Goal: Transaction & Acquisition: Purchase product/service

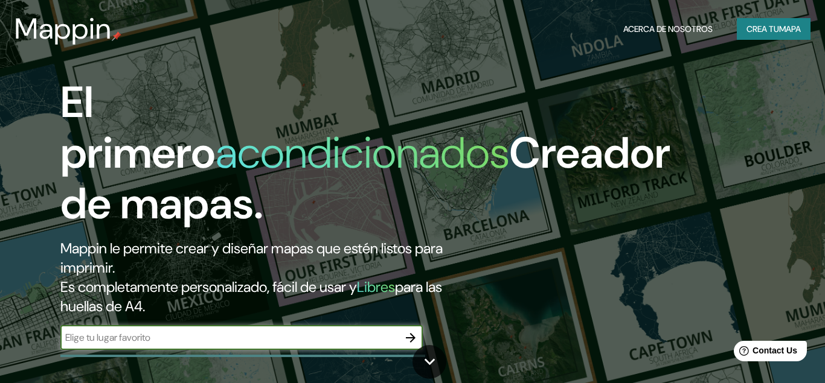
click at [253, 342] on input "text" at bounding box center [229, 338] width 338 height 14
type input "CERRO DE PASCO COLQUIJIRCA"
click at [411, 338] on icon "button" at bounding box center [411, 338] width 10 height 10
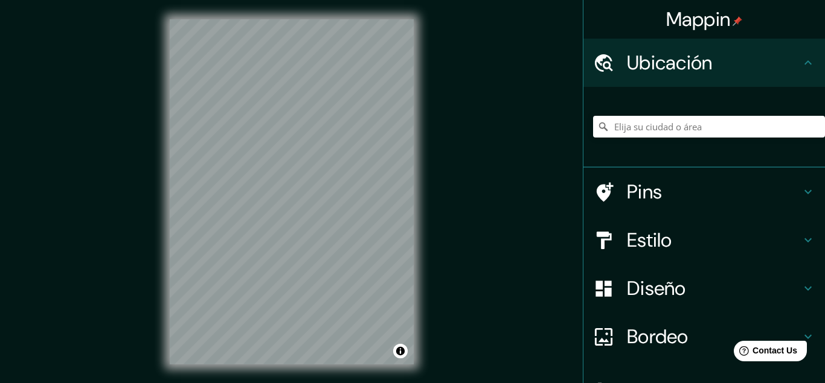
click at [653, 194] on h4 "Pins" at bounding box center [714, 192] width 174 height 24
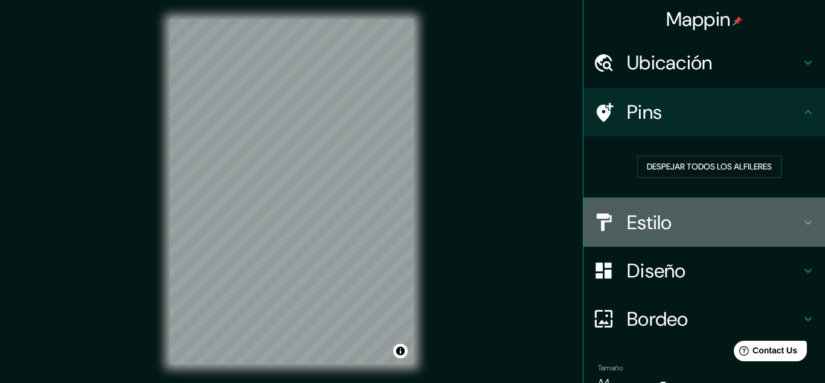
click at [643, 222] on h4 "Estilo" at bounding box center [714, 223] width 174 height 24
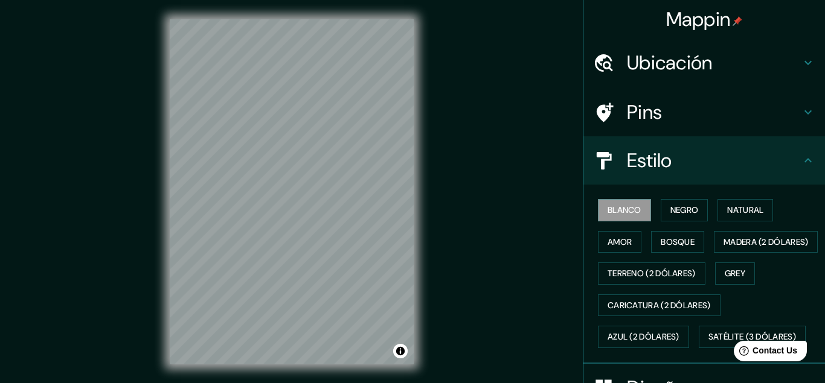
click at [655, 161] on h4 "Estilo" at bounding box center [714, 161] width 174 height 24
click at [790, 99] on div "Pins" at bounding box center [704, 112] width 242 height 48
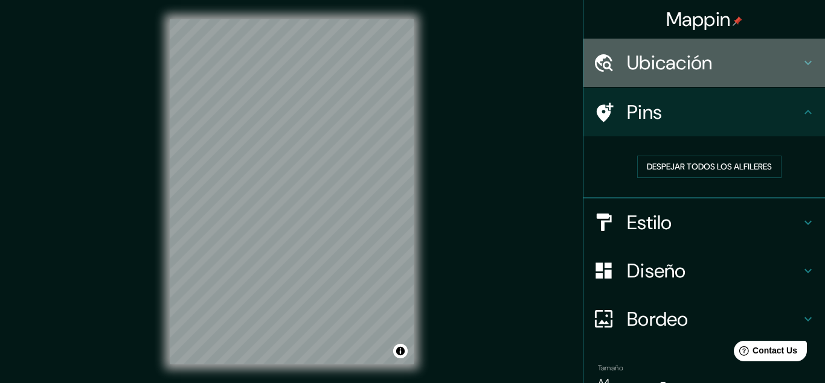
click at [679, 69] on h4 "Ubicación" at bounding box center [714, 63] width 174 height 24
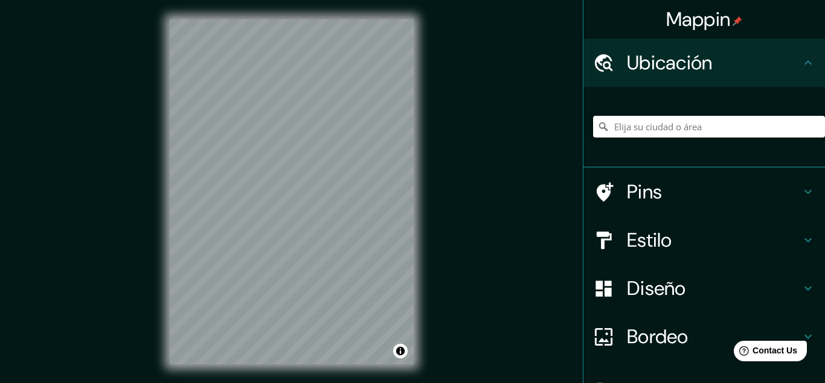
click at [643, 124] on input "Elija su ciudad o área" at bounding box center [709, 127] width 232 height 22
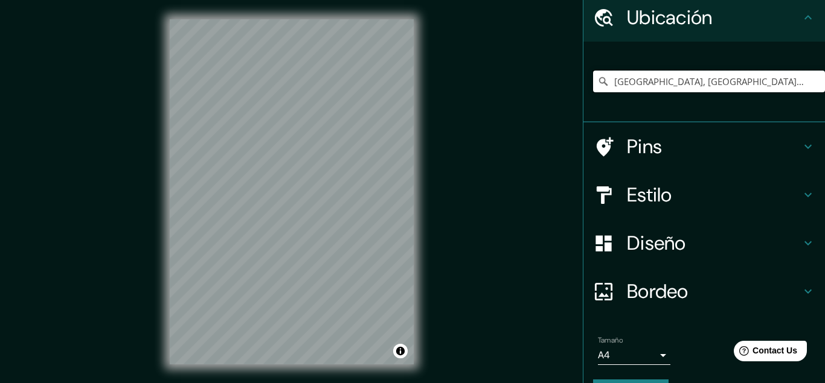
scroll to position [79, 0]
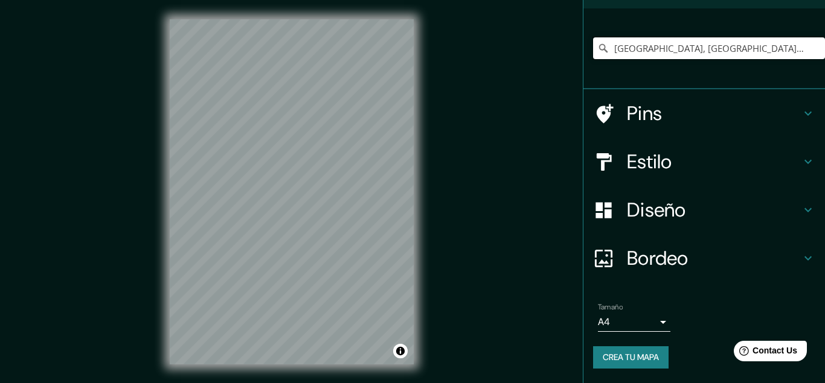
type input "[GEOGRAPHIC_DATA], [GEOGRAPHIC_DATA], [GEOGRAPHIC_DATA]"
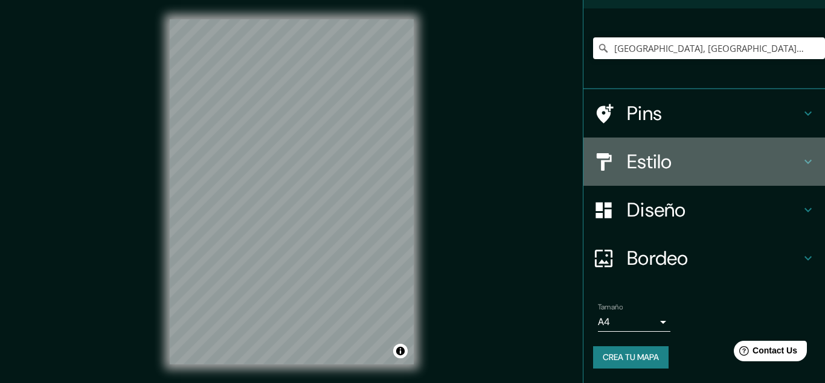
click at [804, 159] on icon at bounding box center [808, 162] width 14 height 14
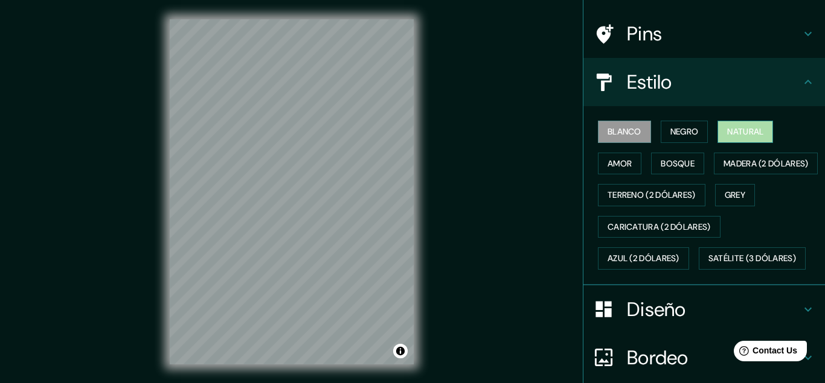
click at [753, 130] on button "Natural" at bounding box center [745, 132] width 56 height 22
click at [684, 129] on button "Negro" at bounding box center [685, 132] width 48 height 22
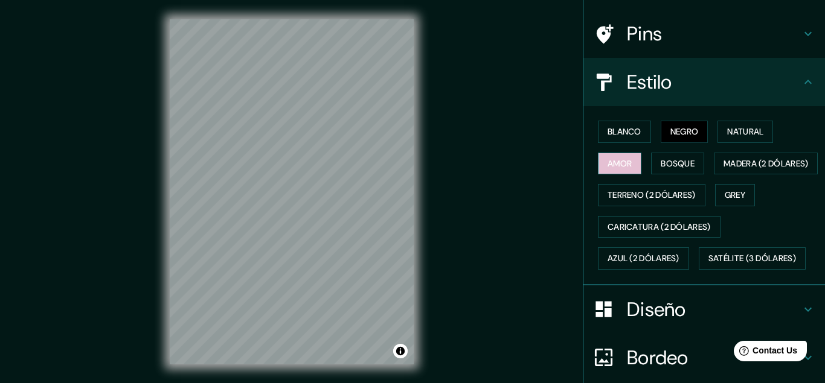
click at [630, 161] on button "Amor" at bounding box center [619, 164] width 43 height 22
click at [675, 164] on button "Bosque" at bounding box center [677, 164] width 53 height 22
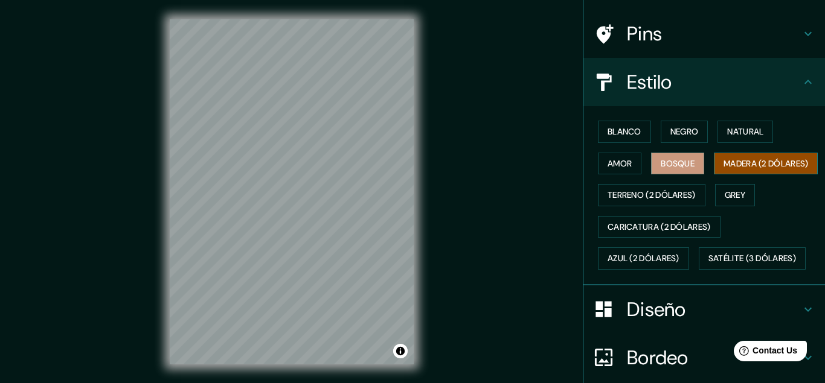
click at [714, 175] on button "Madera (2 dólares)" at bounding box center [766, 164] width 104 height 22
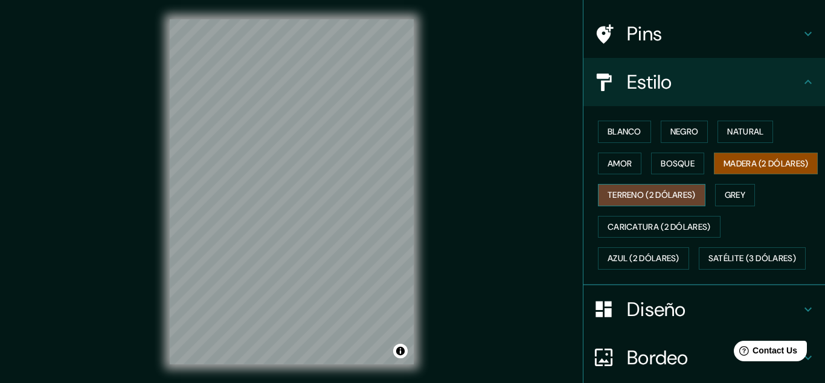
click at [622, 207] on button "Terreno (2 dólares)" at bounding box center [651, 195] width 107 height 22
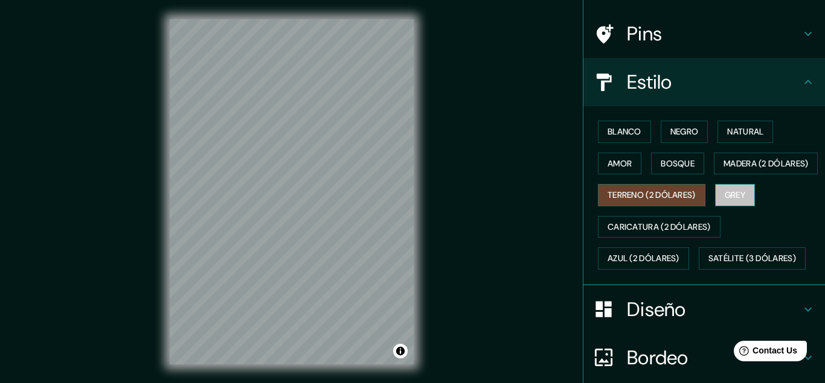
click at [741, 207] on button "Grey" at bounding box center [735, 195] width 40 height 22
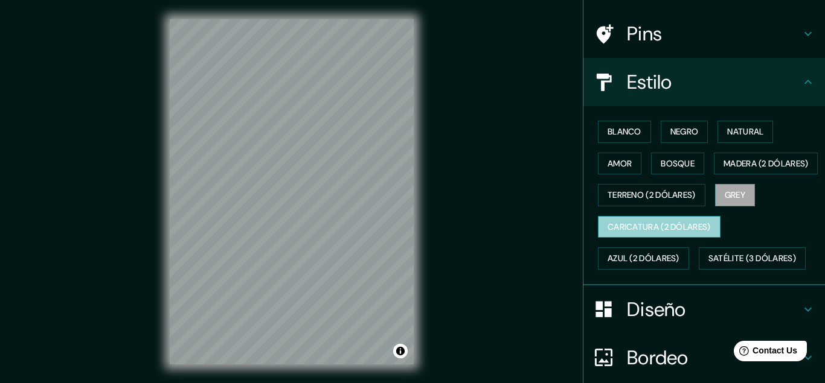
click at [632, 239] on button "Caricatura (2 dólares)" at bounding box center [659, 227] width 123 height 22
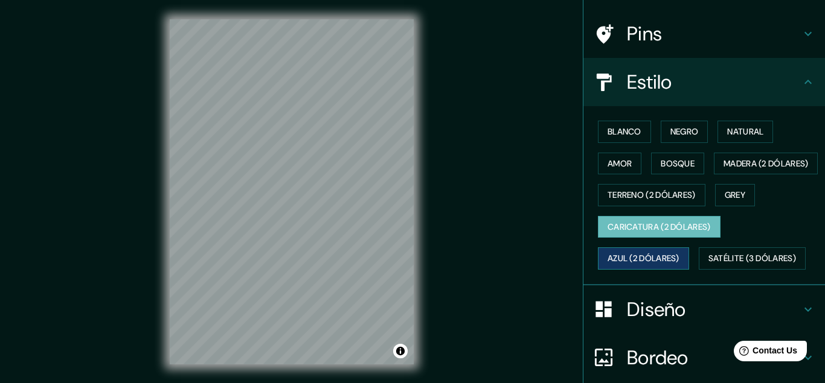
click at [620, 270] on button "Azul (2 dólares)" at bounding box center [643, 259] width 91 height 22
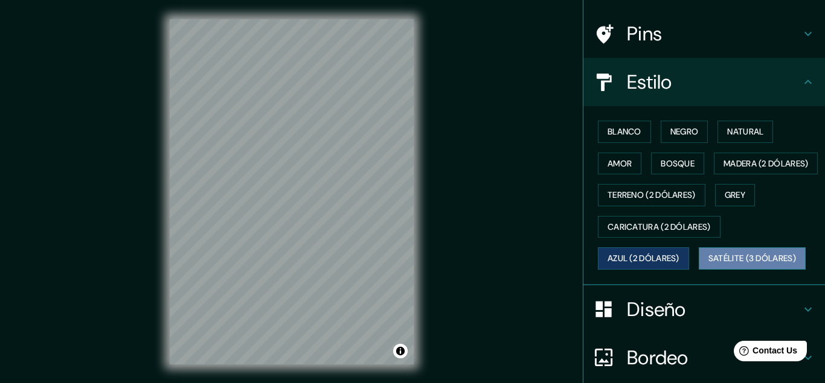
click at [751, 270] on button "Satélite (3 dólares)" at bounding box center [752, 259] width 107 height 22
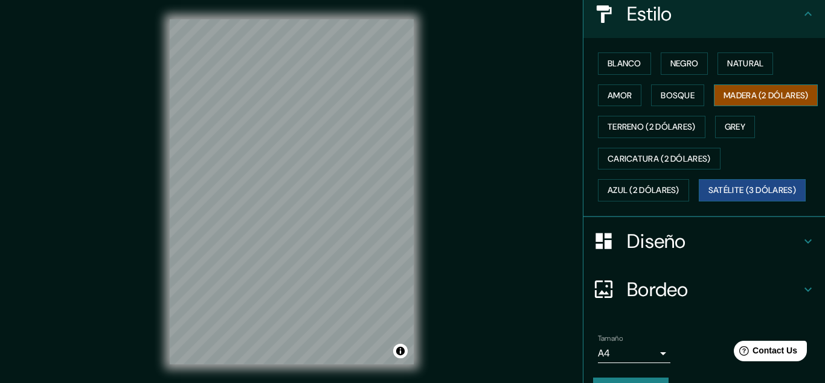
scroll to position [202, 0]
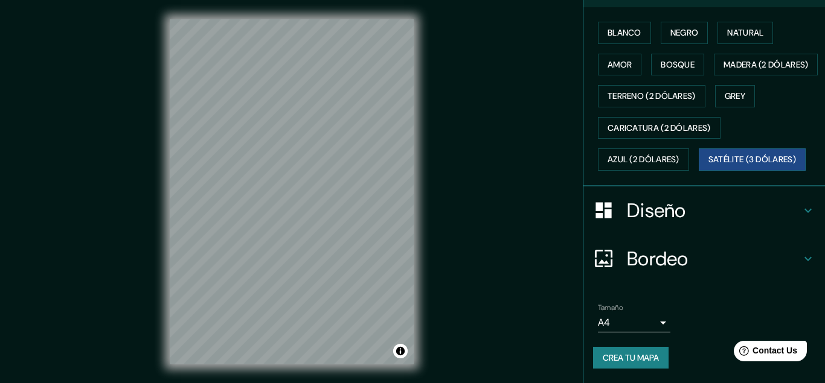
click at [421, 212] on div "© Mapbox © OpenStreetMap Improve this map © Maxar" at bounding box center [291, 192] width 283 height 384
click at [643, 166] on button "Azul (2 dólares)" at bounding box center [643, 160] width 91 height 22
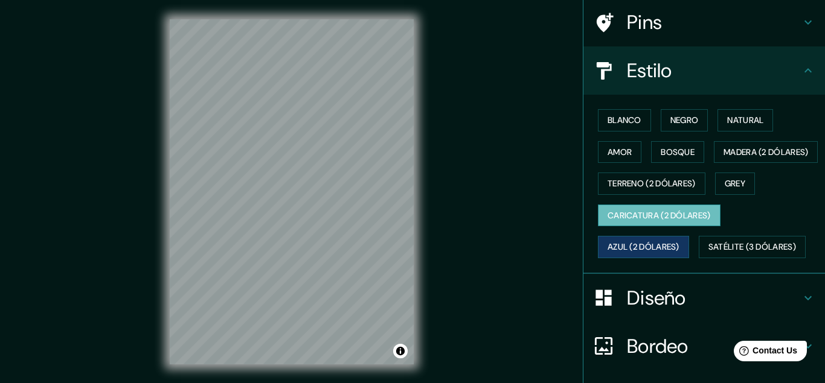
scroll to position [79, 0]
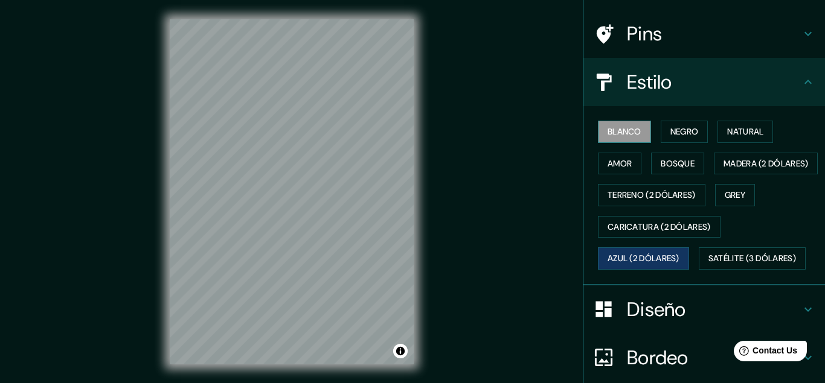
click at [626, 134] on button "Blanco" at bounding box center [624, 132] width 53 height 22
click at [693, 133] on button "Negro" at bounding box center [685, 132] width 48 height 22
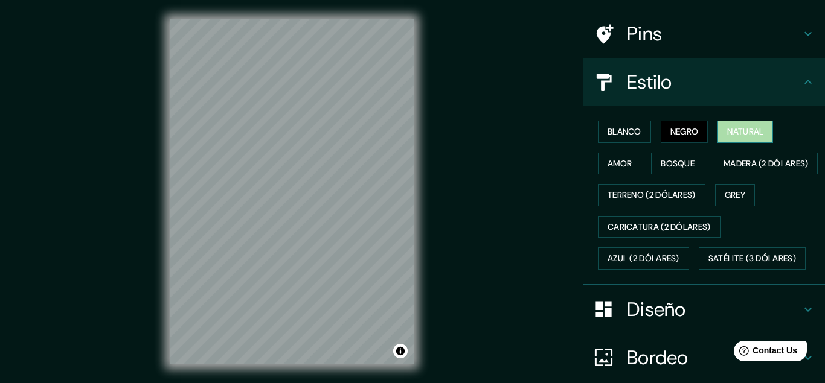
click at [758, 131] on button "Natural" at bounding box center [745, 132] width 56 height 22
click at [618, 165] on button "Amor" at bounding box center [619, 164] width 43 height 22
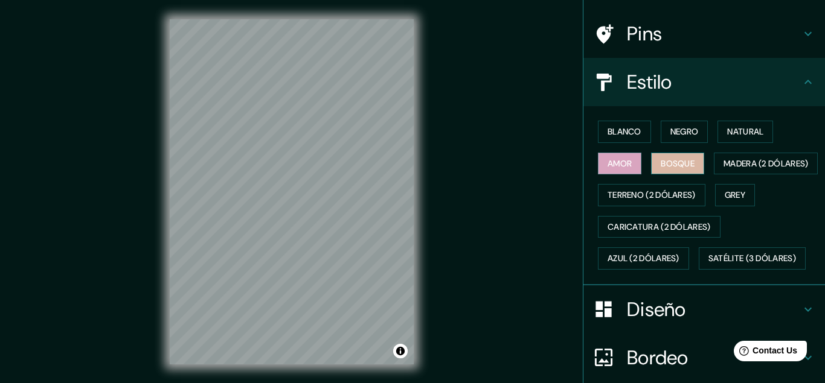
click at [691, 164] on button "Bosque" at bounding box center [677, 164] width 53 height 22
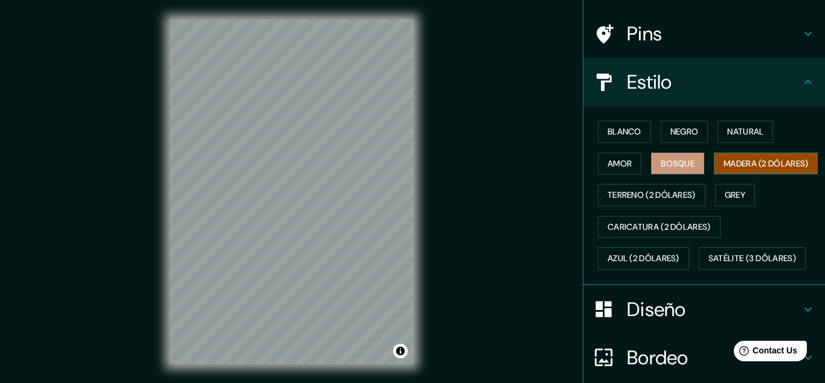
click at [714, 175] on button "Madera (2 dólares)" at bounding box center [766, 164] width 104 height 22
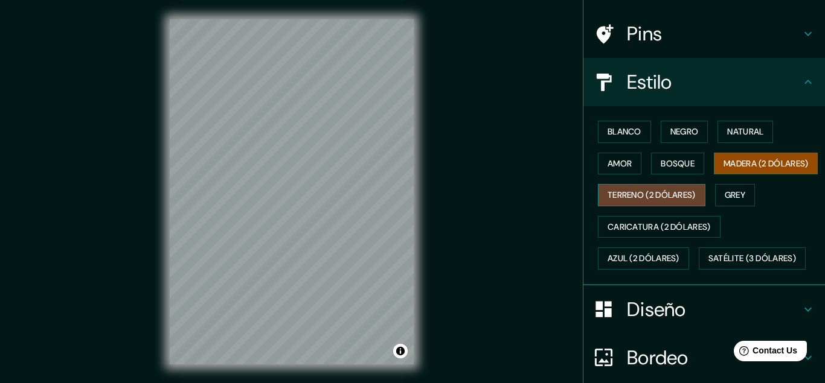
click at [623, 207] on button "Terreno (2 dólares)" at bounding box center [651, 195] width 107 height 22
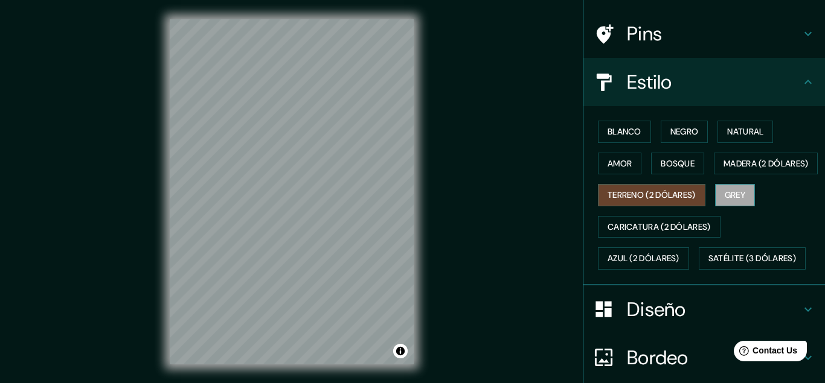
click at [744, 207] on button "Grey" at bounding box center [735, 195] width 40 height 22
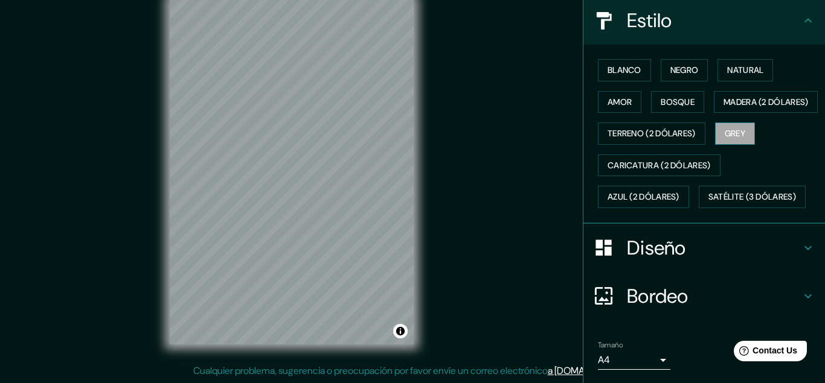
scroll to position [86, 0]
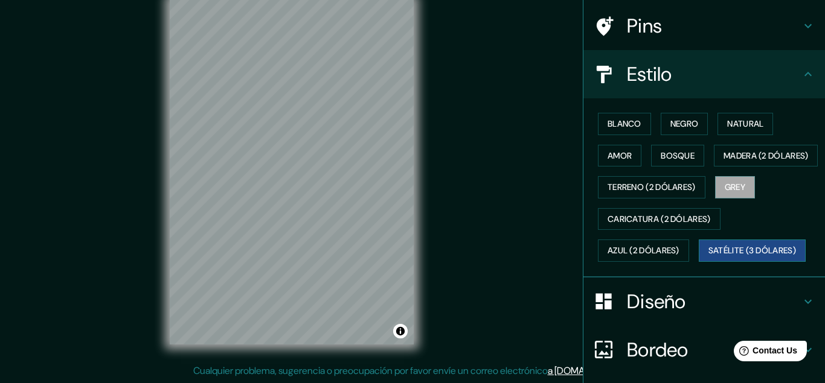
click at [734, 262] on button "Satélite (3 dólares)" at bounding box center [752, 251] width 107 height 22
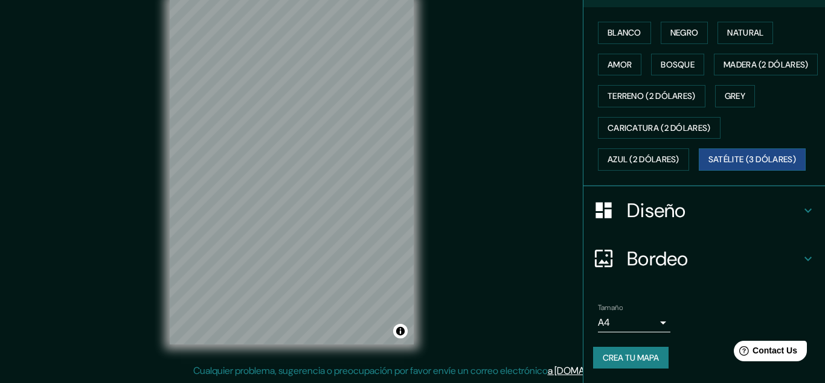
scroll to position [210, 0]
click at [637, 359] on button "Crea tu mapa" at bounding box center [630, 358] width 75 height 22
